Goal: Task Accomplishment & Management: Use online tool/utility

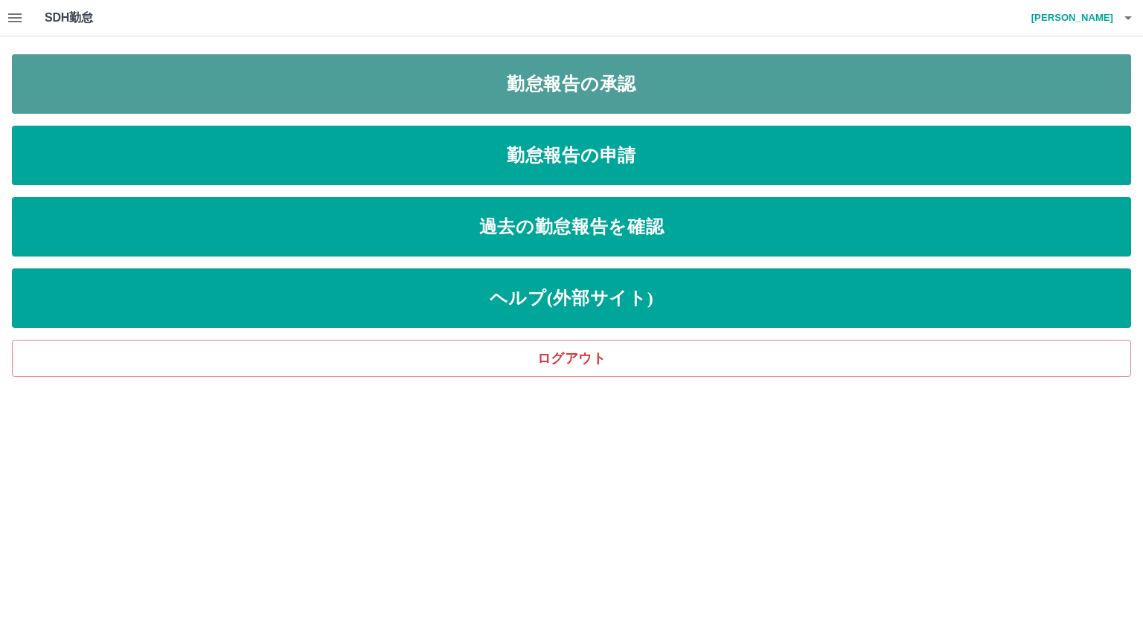
click at [569, 71] on link "勤怠報告の承認" at bounding box center [571, 84] width 1119 height 60
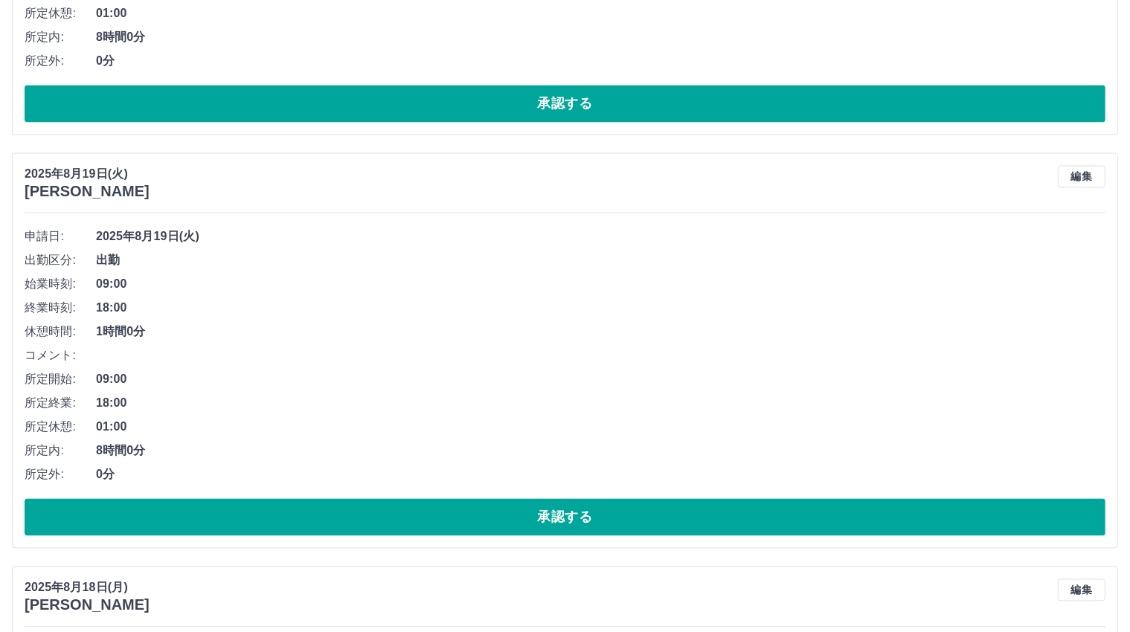
scroll to position [2678, 0]
